Goal: Task Accomplishment & Management: Manage account settings

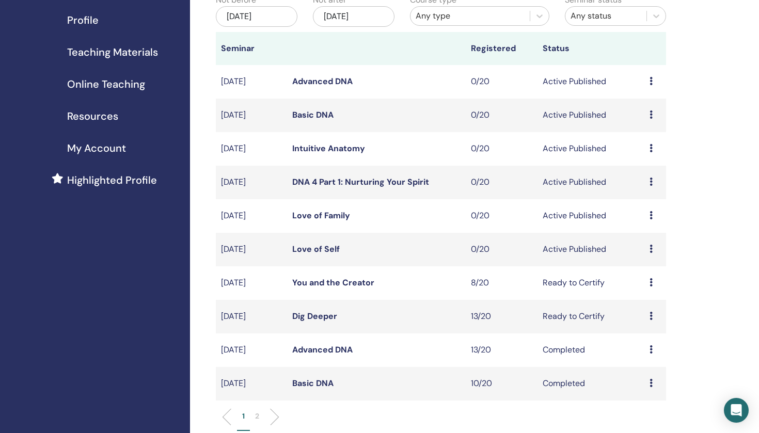
scroll to position [131, 0]
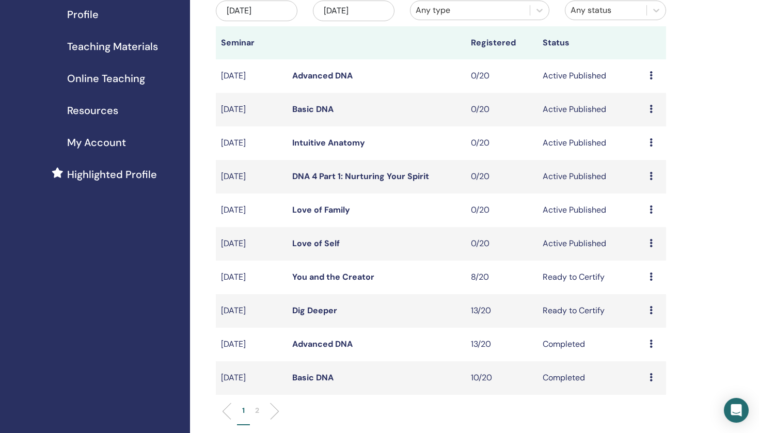
click at [649, 244] on td "Preview Edit Attendees Cancel" at bounding box center [656, 244] width 22 height 34
click at [650, 243] on icon at bounding box center [651, 243] width 3 height 8
click at [648, 284] on link "Attendees" at bounding box center [644, 282] width 39 height 11
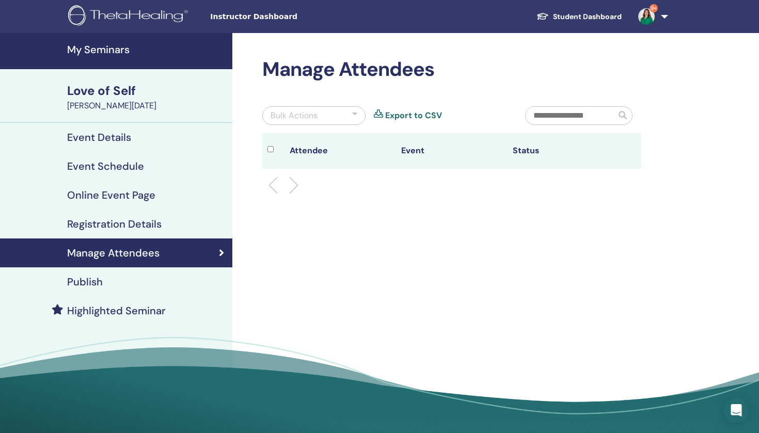
click at [111, 53] on h4 "My Seminars" at bounding box center [146, 49] width 159 height 12
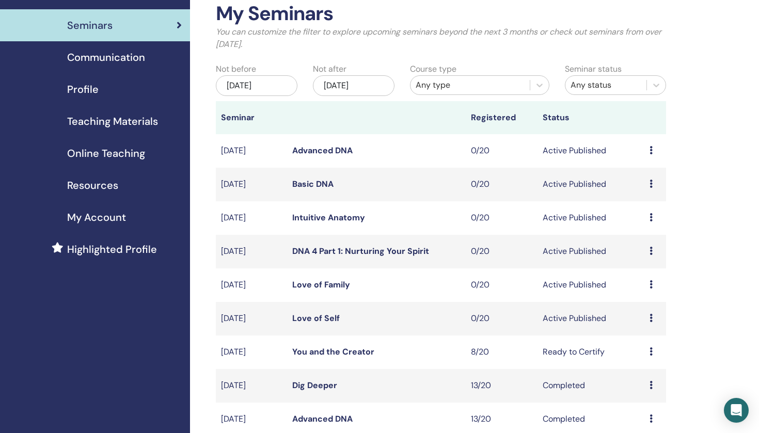
scroll to position [67, 0]
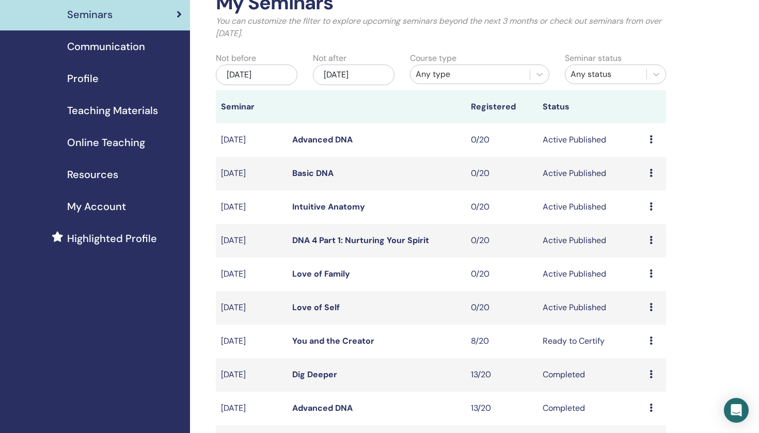
click at [333, 309] on link "Love of Self" at bounding box center [316, 307] width 48 height 11
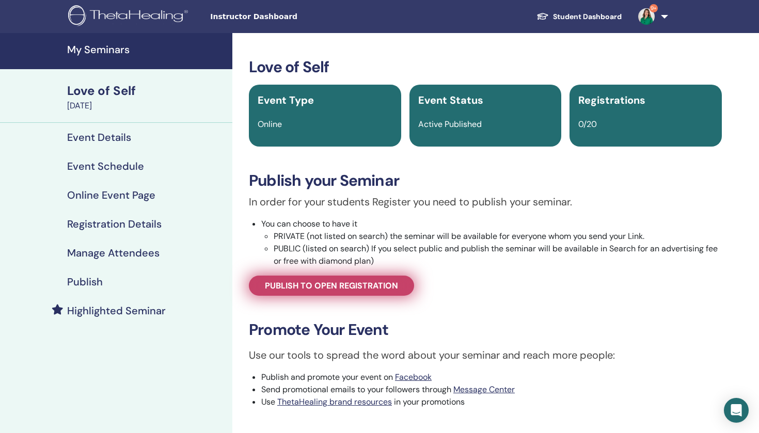
click at [352, 283] on span "Publish to open registration" at bounding box center [331, 285] width 133 height 11
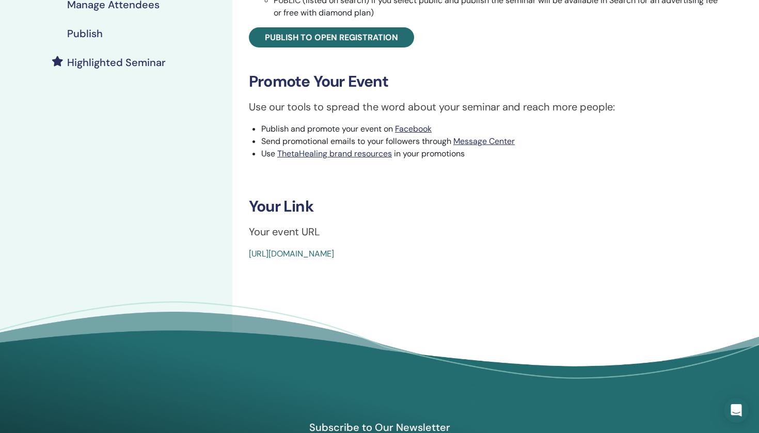
scroll to position [252, 0]
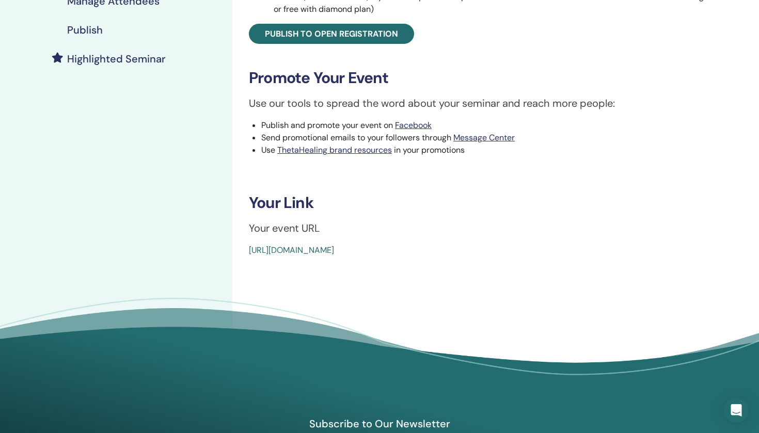
click at [334, 251] on link "https://www.thetahealing.com/seminar-373610-details.html" at bounding box center [291, 250] width 85 height 11
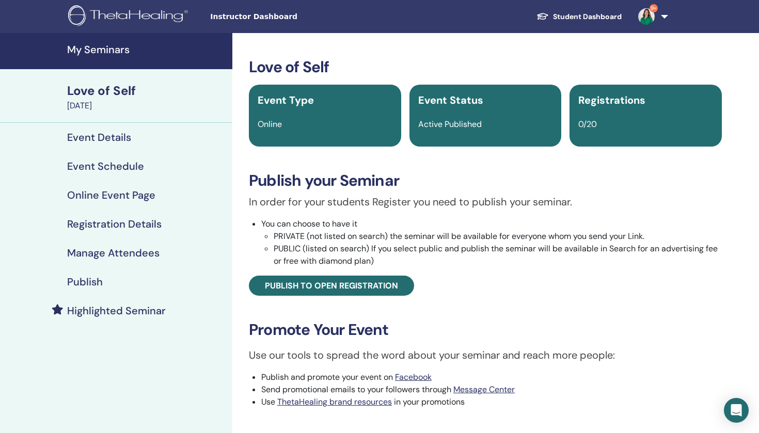
scroll to position [0, 0]
click at [117, 135] on h4 "Event Details" at bounding box center [99, 137] width 64 height 12
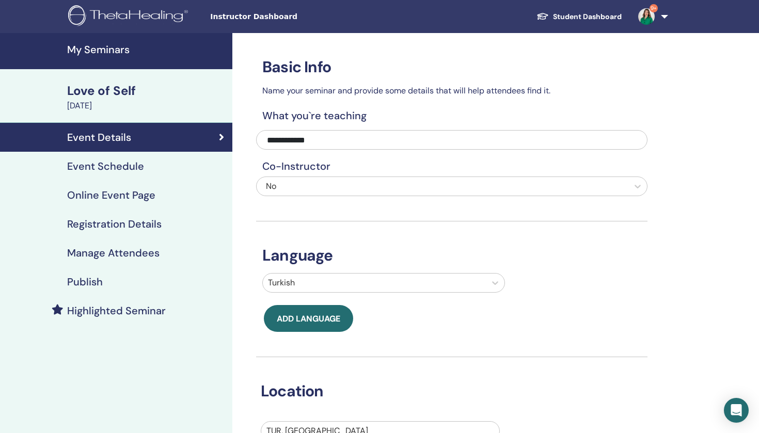
click at [116, 165] on h4 "Event Schedule" at bounding box center [105, 166] width 77 height 12
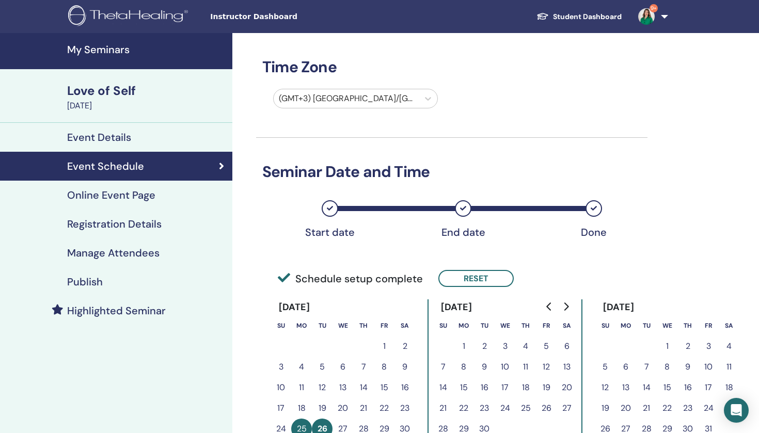
click at [118, 200] on h4 "Online Event Page" at bounding box center [111, 195] width 88 height 12
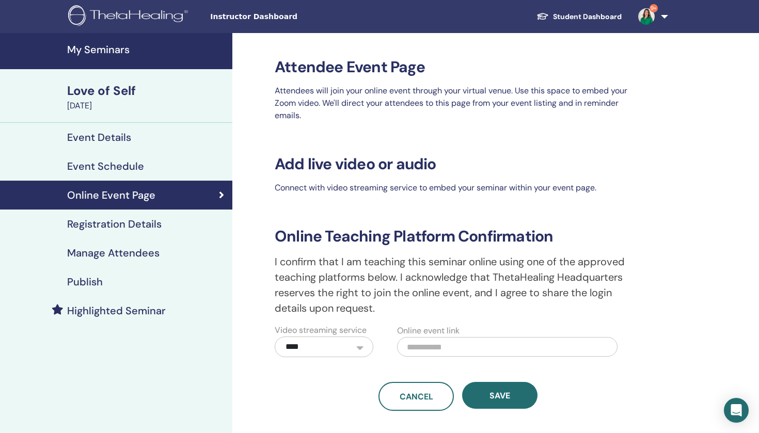
click at [159, 226] on h4 "Registration Details" at bounding box center [114, 224] width 95 height 12
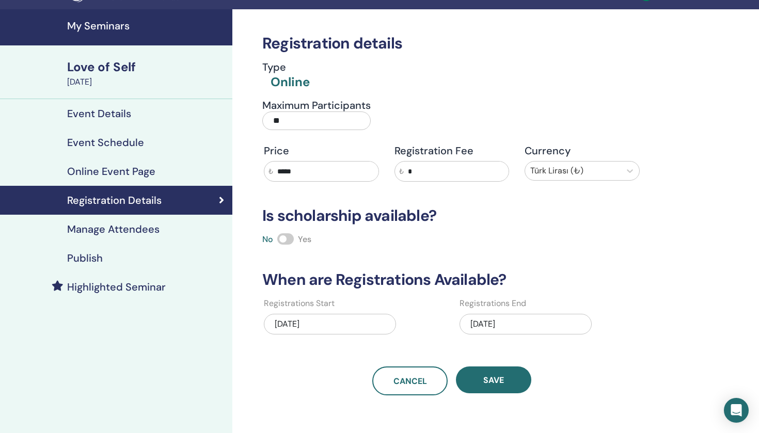
scroll to position [25, 0]
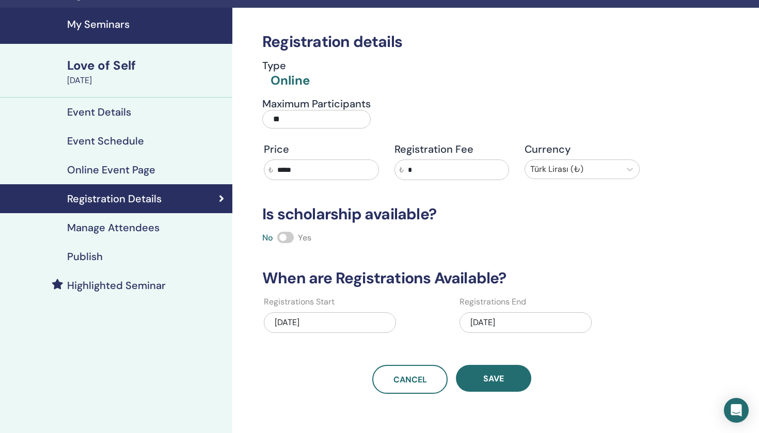
click at [344, 168] on input "*****" at bounding box center [325, 170] width 105 height 20
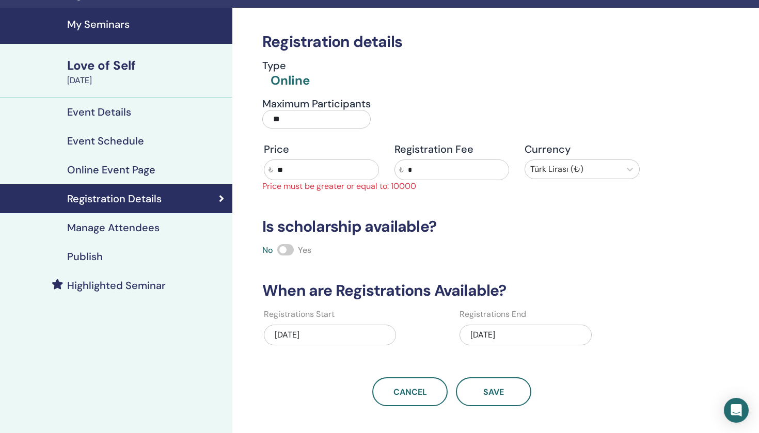
type input "*"
type input "***"
click at [630, 170] on icon at bounding box center [630, 170] width 6 height 4
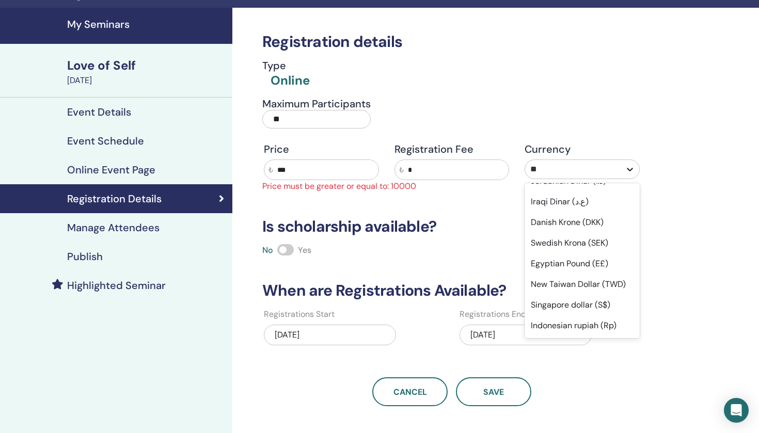
scroll to position [0, 0]
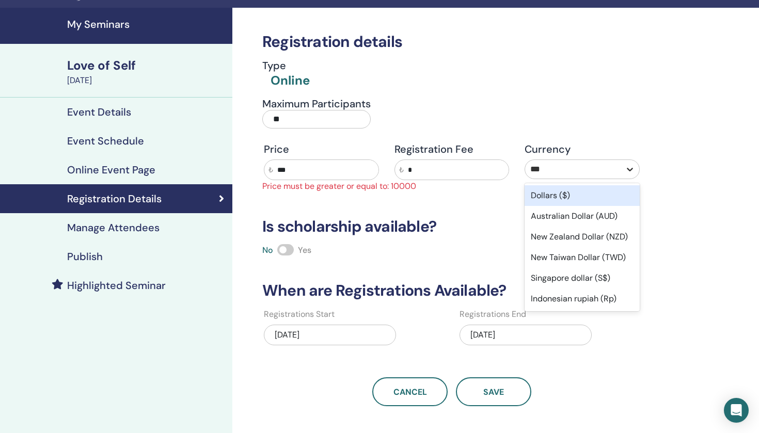
type input "****"
click at [607, 197] on div "Dollars ($)" at bounding box center [582, 195] width 115 height 21
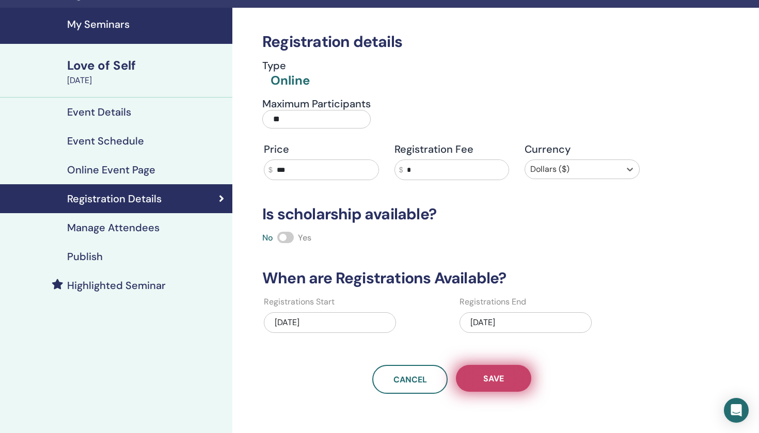
click at [485, 382] on span "Save" at bounding box center [493, 378] width 21 height 11
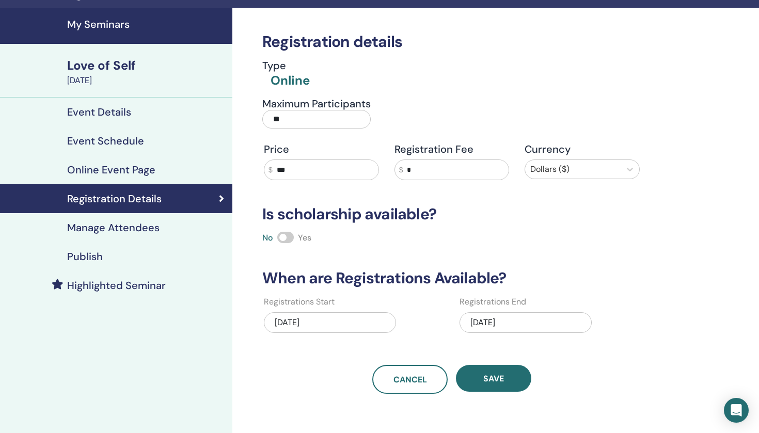
click at [117, 64] on div "Love of Self" at bounding box center [146, 66] width 159 height 18
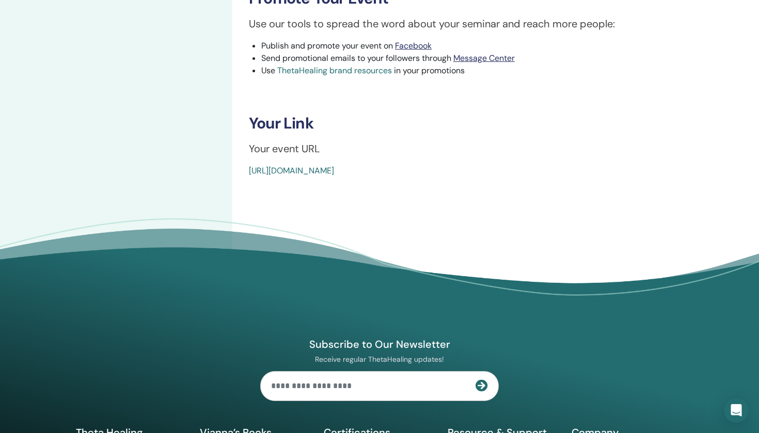
scroll to position [396, 0]
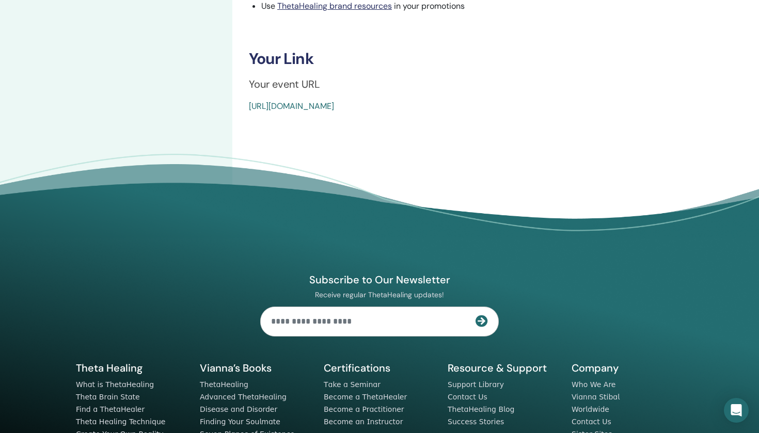
click at [334, 106] on link "https://www.thetahealing.com/seminar-373610-details.html" at bounding box center [291, 106] width 85 height 11
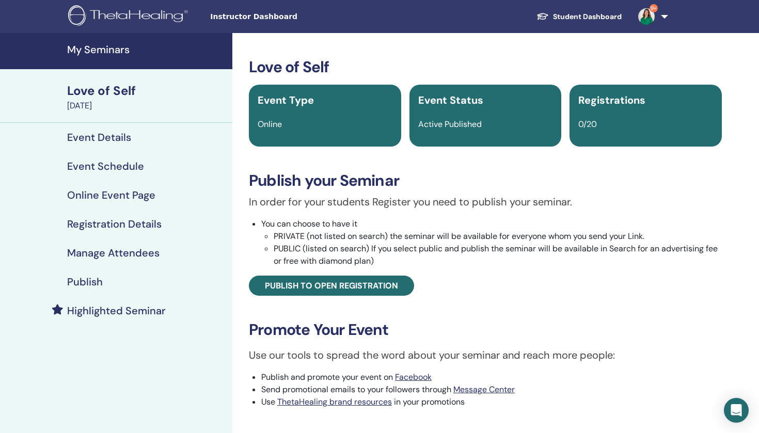
scroll to position [0, 0]
